Goal: Information Seeking & Learning: Learn about a topic

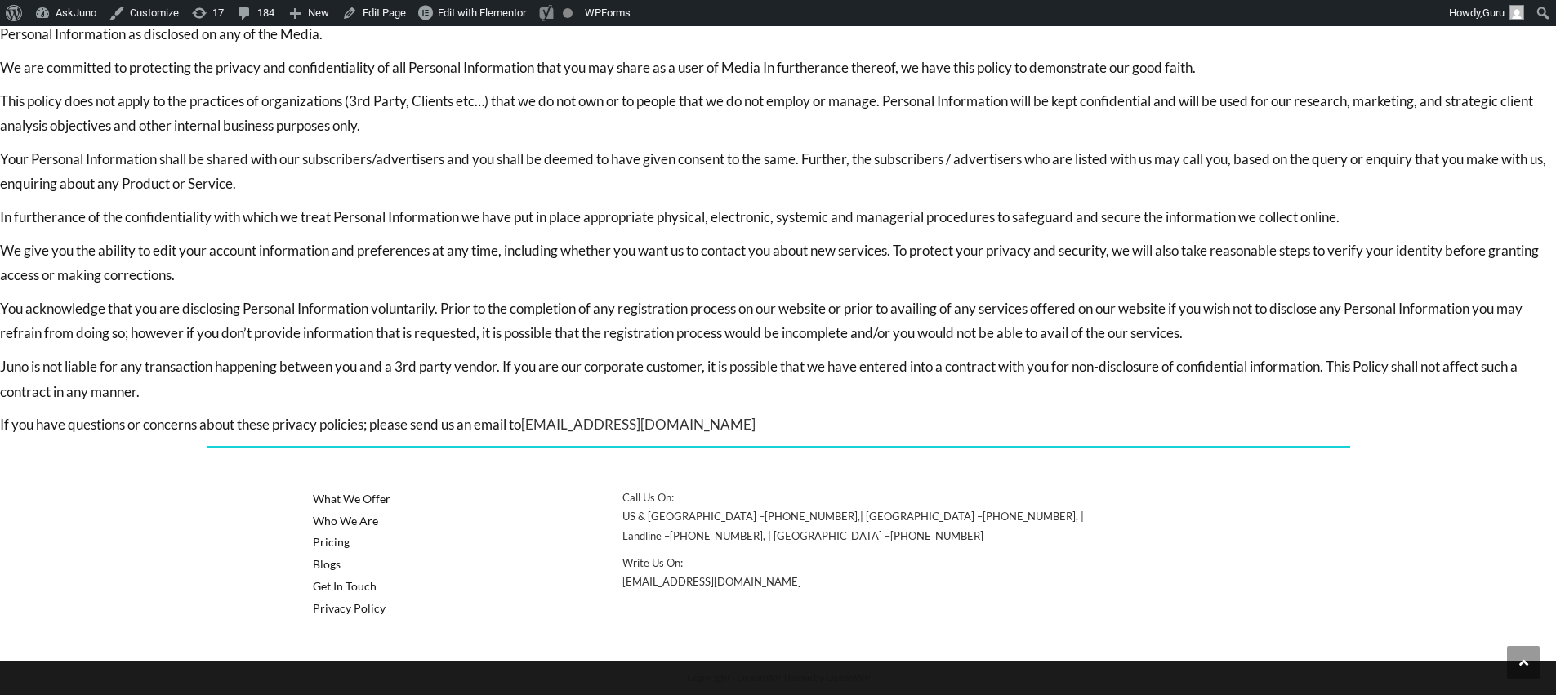
scroll to position [178, 0]
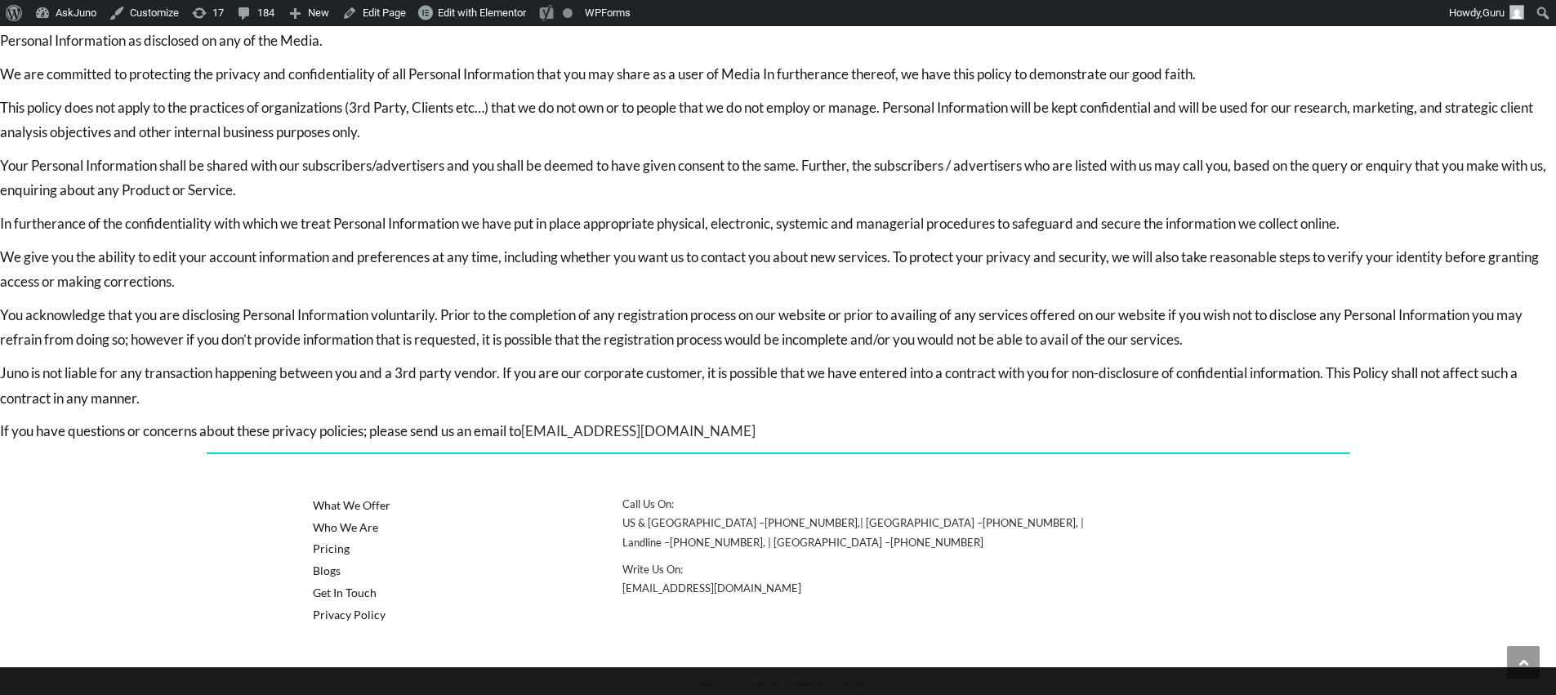
click at [193, 230] on p "In furtherance of the confidentiality with which we treat Personal Information …" at bounding box center [778, 224] width 1556 height 25
click at [390, 9] on link "Edit Page" at bounding box center [374, 13] width 77 height 26
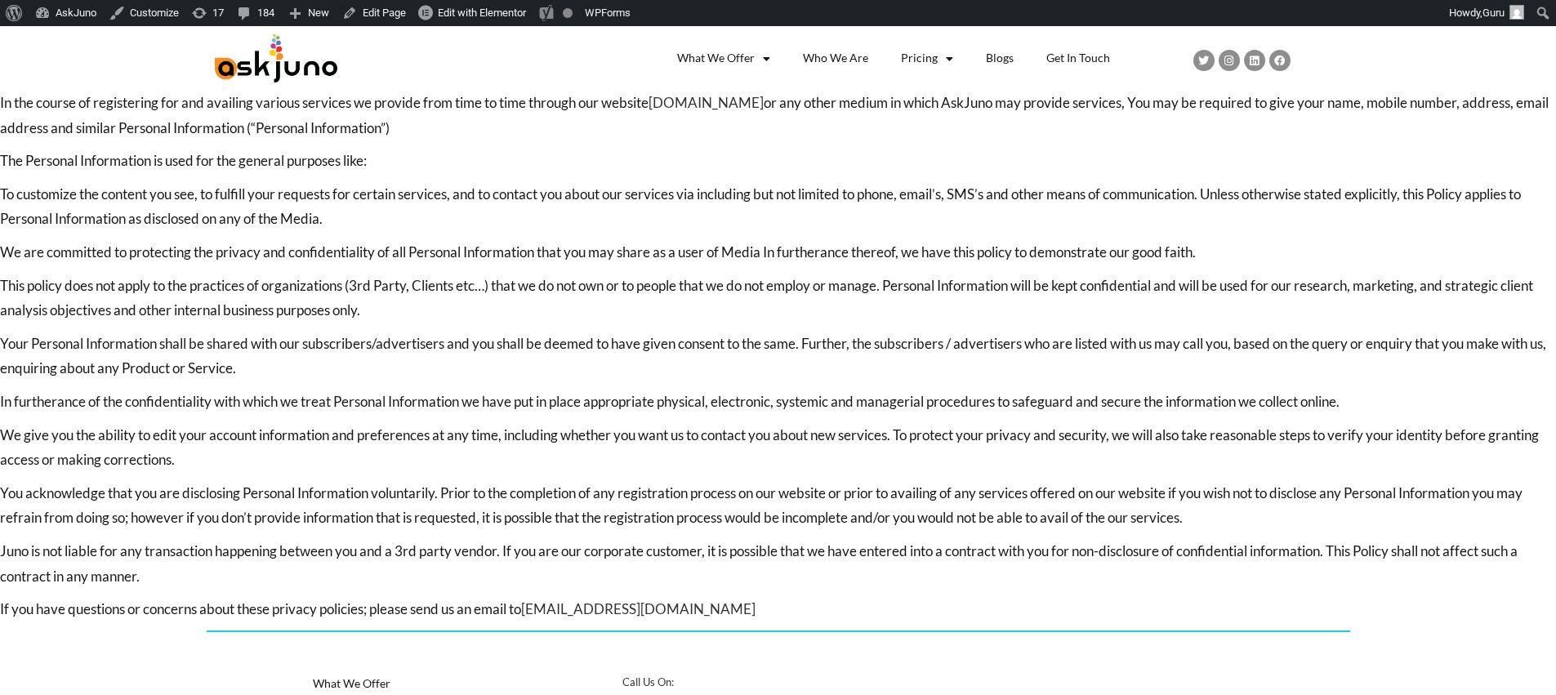
click at [298, 133] on p "In the course of registering for and availing various services we provide from …" at bounding box center [778, 116] width 1556 height 50
